Goal: Navigation & Orientation: Understand site structure

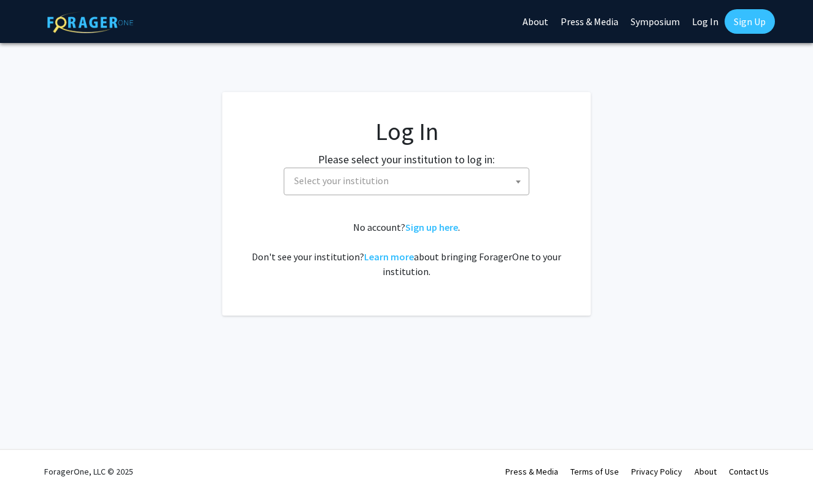
click at [410, 189] on span "Select your institution" at bounding box center [409, 180] width 240 height 25
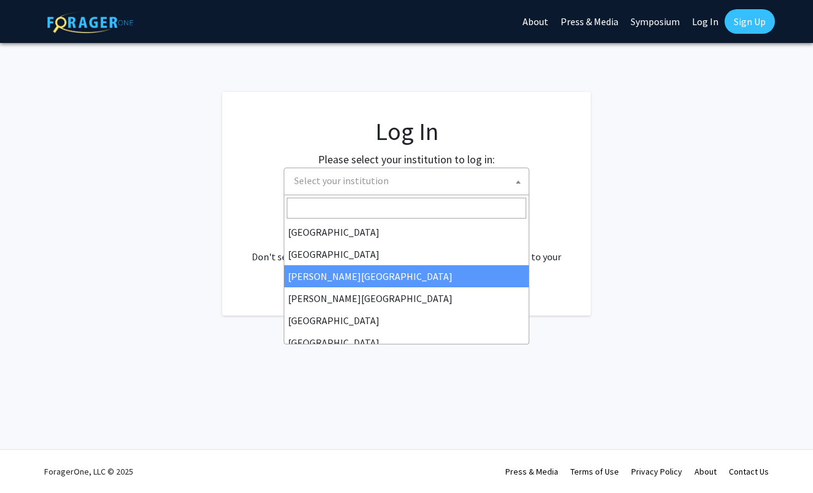
scroll to position [67, 0]
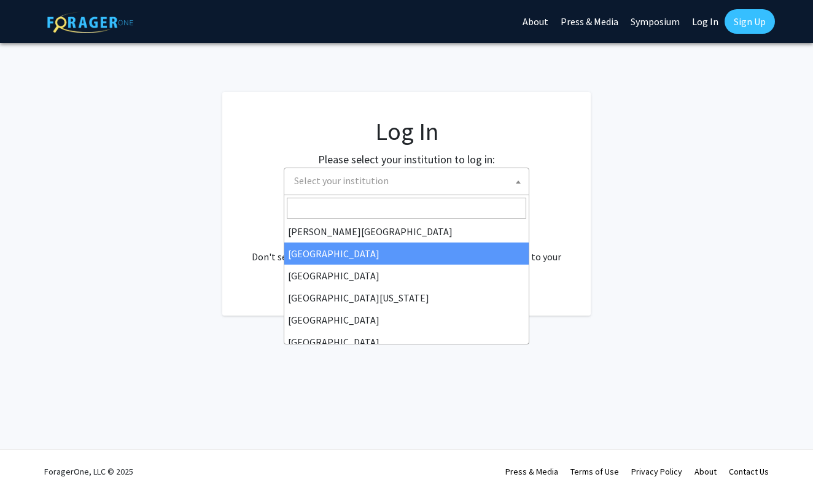
select select "6"
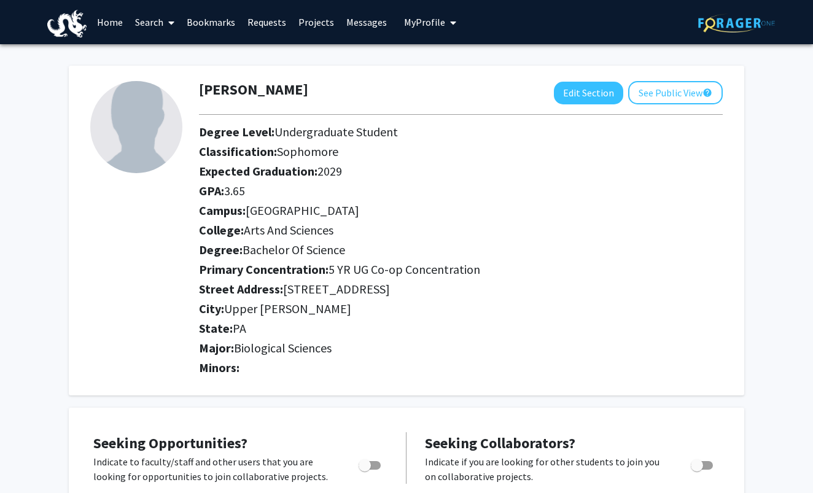
click at [103, 24] on link "Home" at bounding box center [110, 22] width 38 height 43
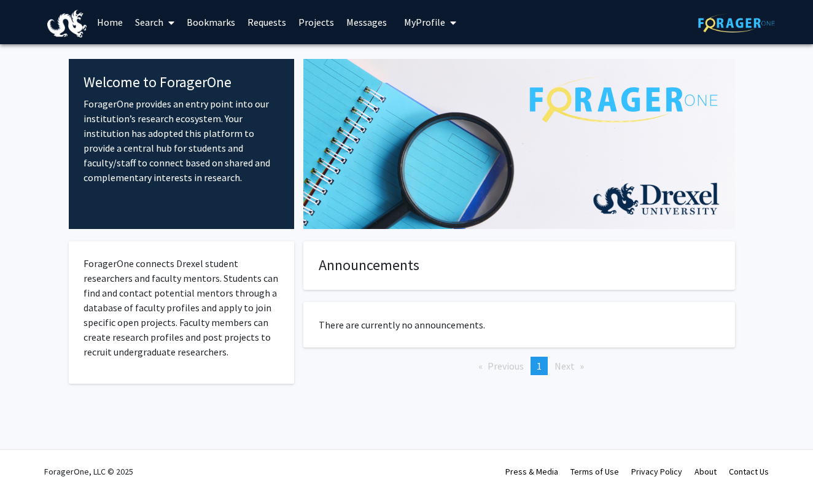
click at [352, 141] on div at bounding box center [519, 144] width 450 height 170
click at [152, 25] on link "Search" at bounding box center [155, 22] width 52 height 43
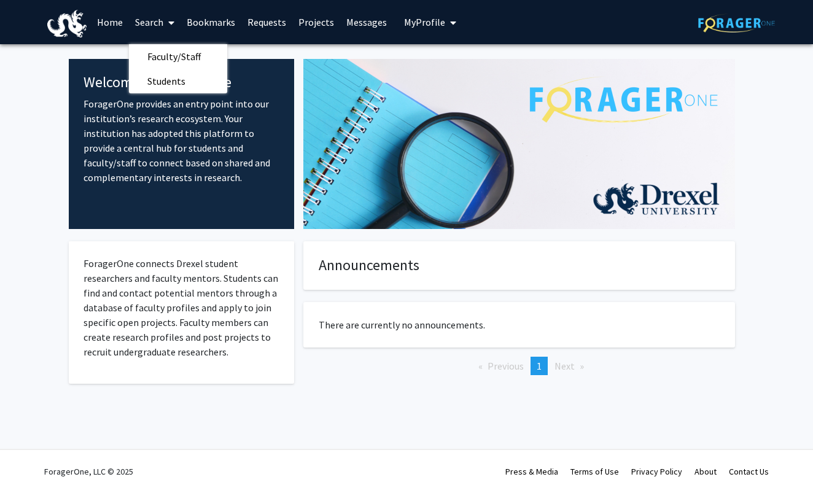
click at [200, 28] on link "Bookmarks" at bounding box center [211, 22] width 61 height 43
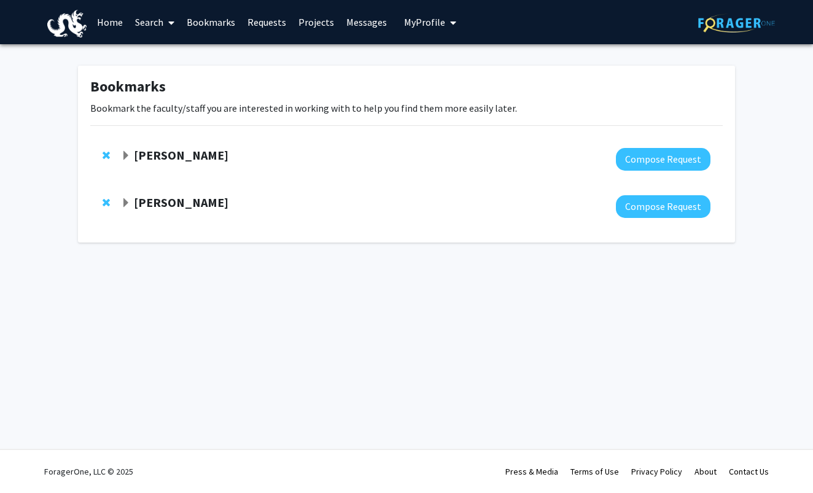
click at [252, 30] on link "Requests" at bounding box center [266, 22] width 51 height 43
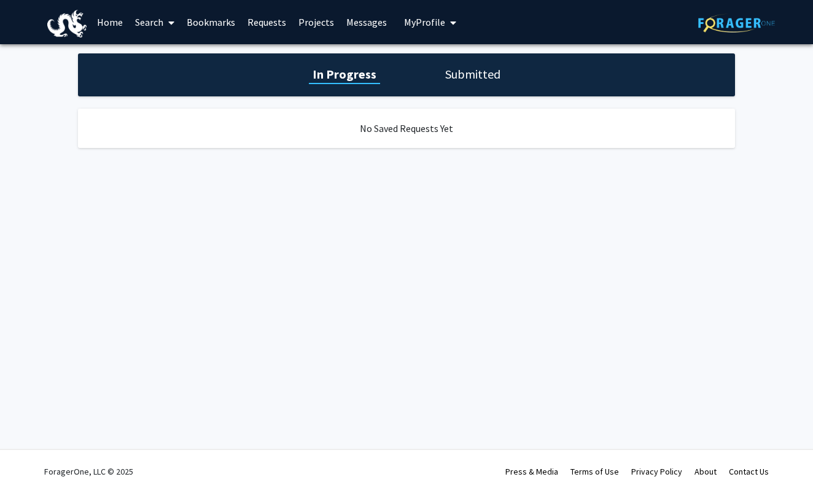
click at [315, 31] on link "Projects" at bounding box center [316, 22] width 48 height 43
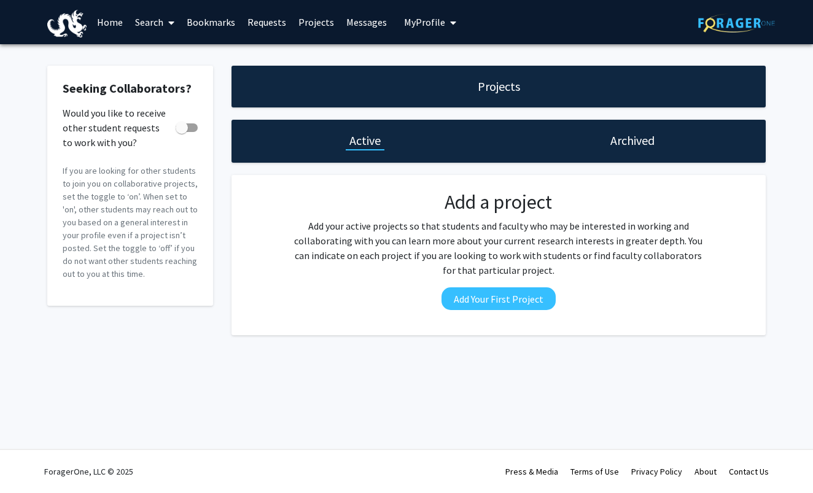
click at [369, 25] on link "Messages" at bounding box center [366, 22] width 53 height 43
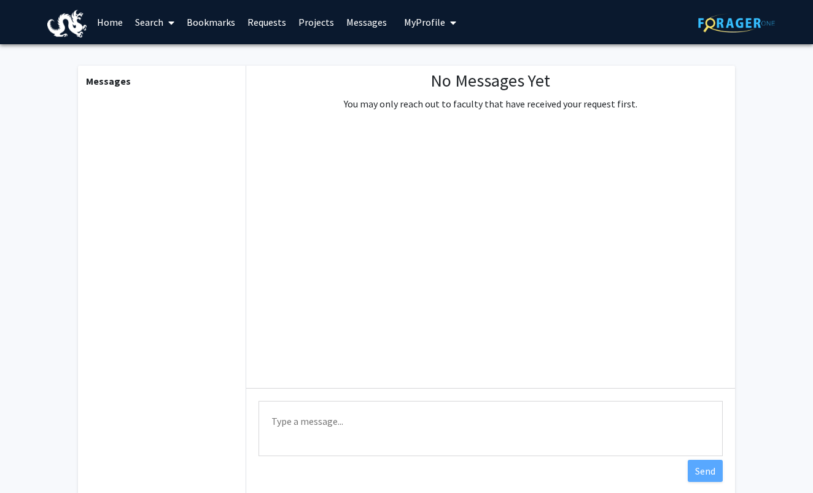
click at [422, 23] on span "My Profile" at bounding box center [424, 22] width 41 height 12
